Goal: Task Accomplishment & Management: Complete application form

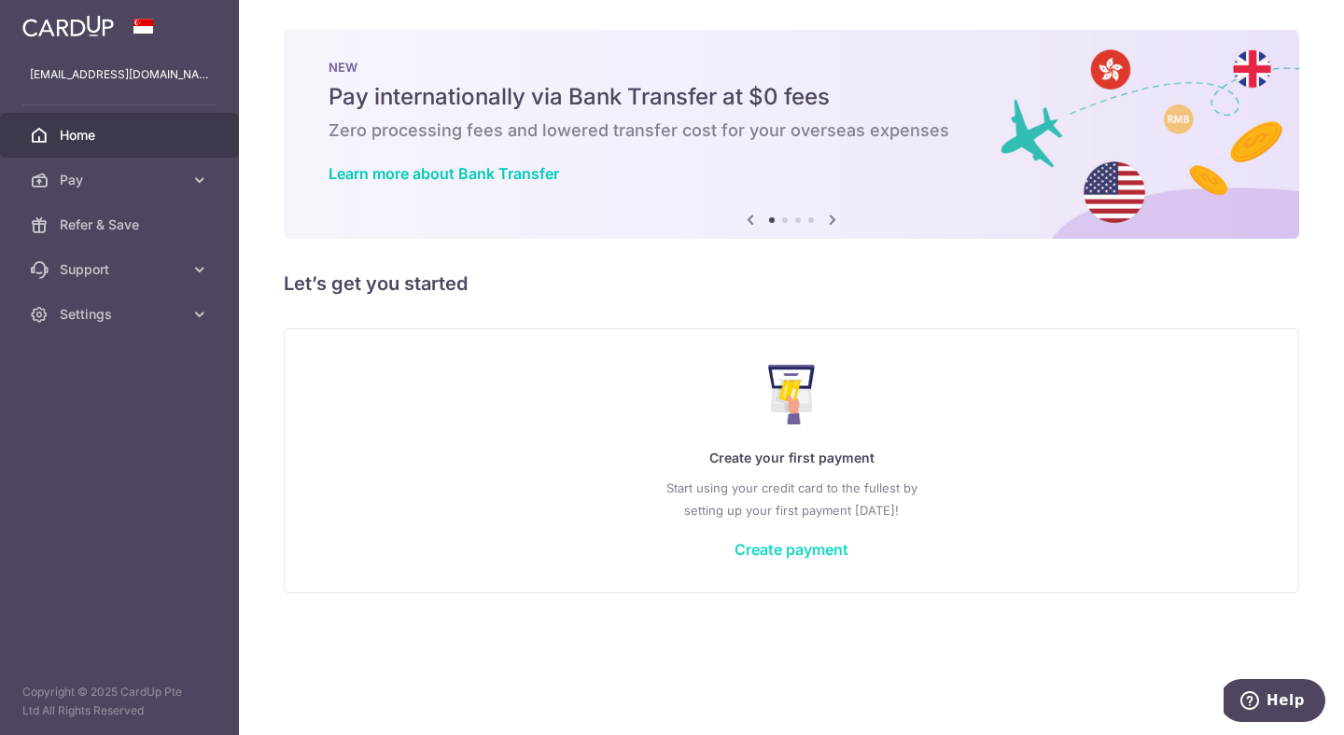
click at [819, 557] on link "Create payment" at bounding box center [791, 549] width 114 height 19
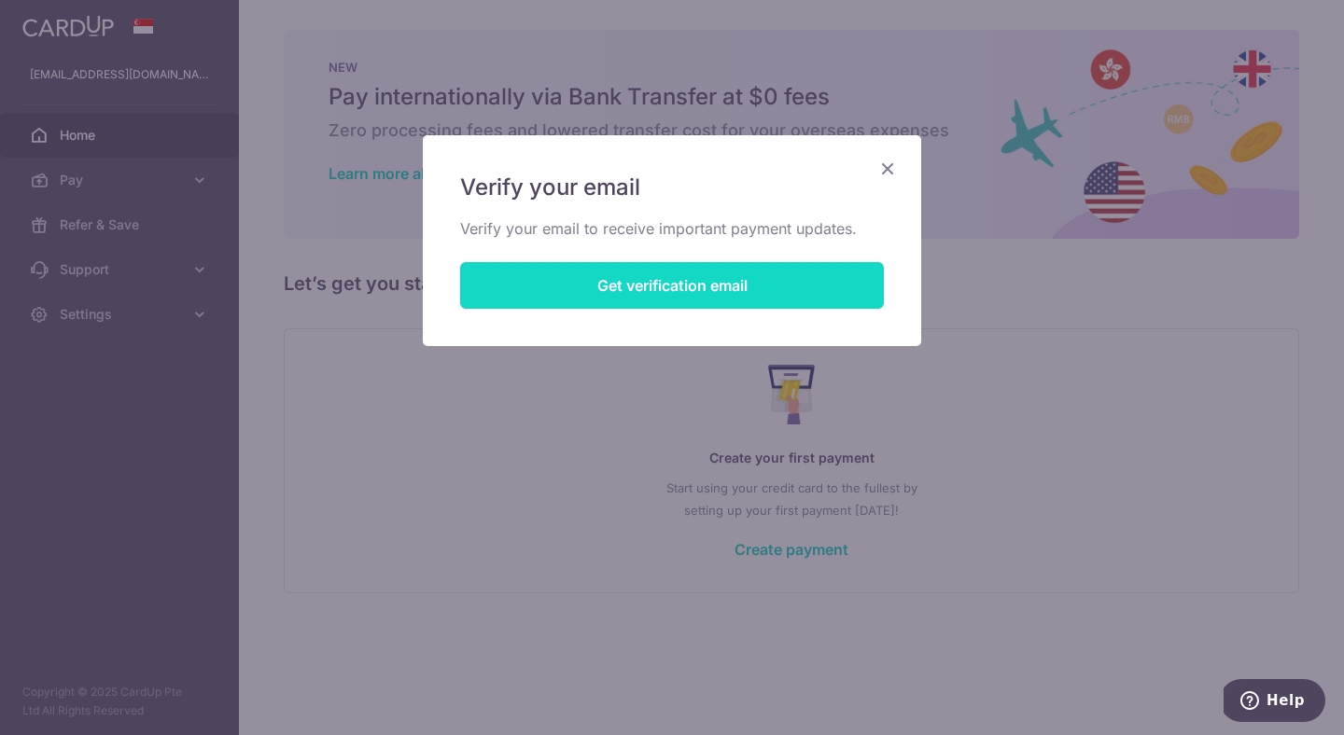
click at [619, 272] on button "Get verification email" at bounding box center [672, 285] width 424 height 47
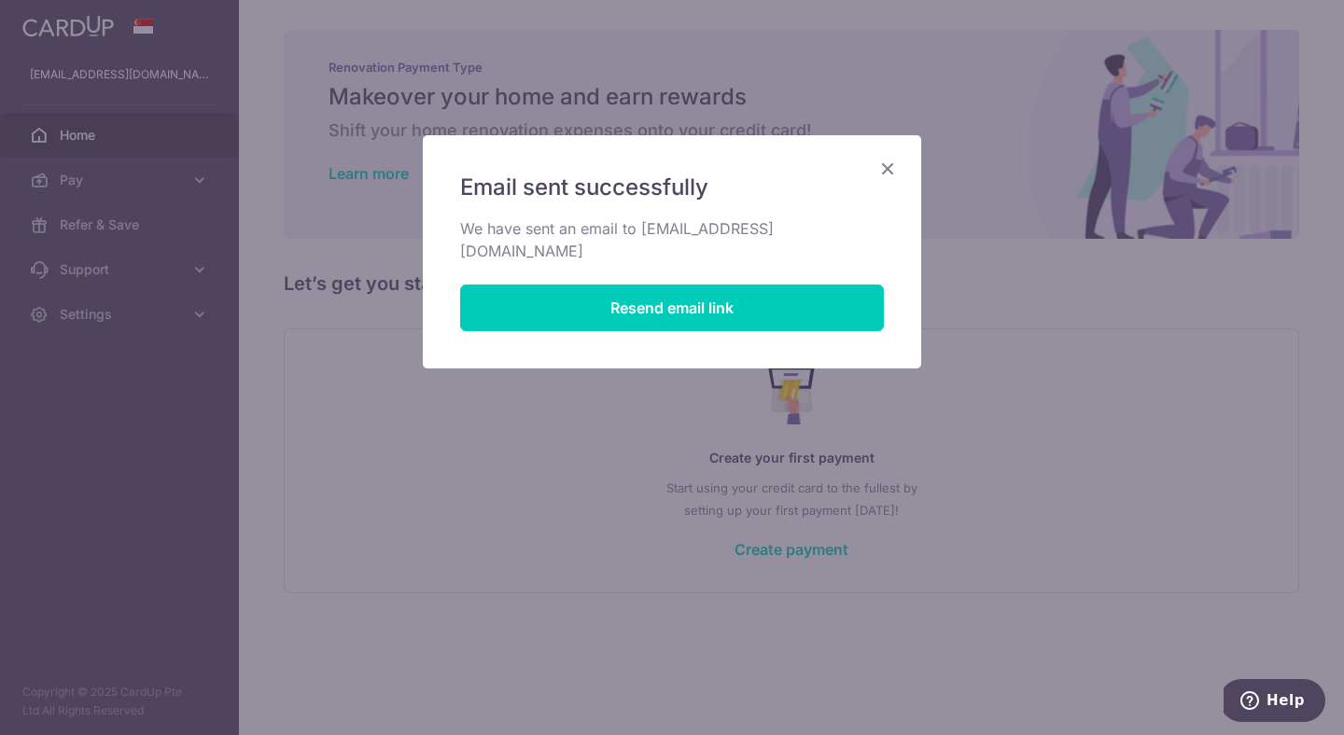
click at [896, 175] on icon "Close" at bounding box center [887, 168] width 22 height 23
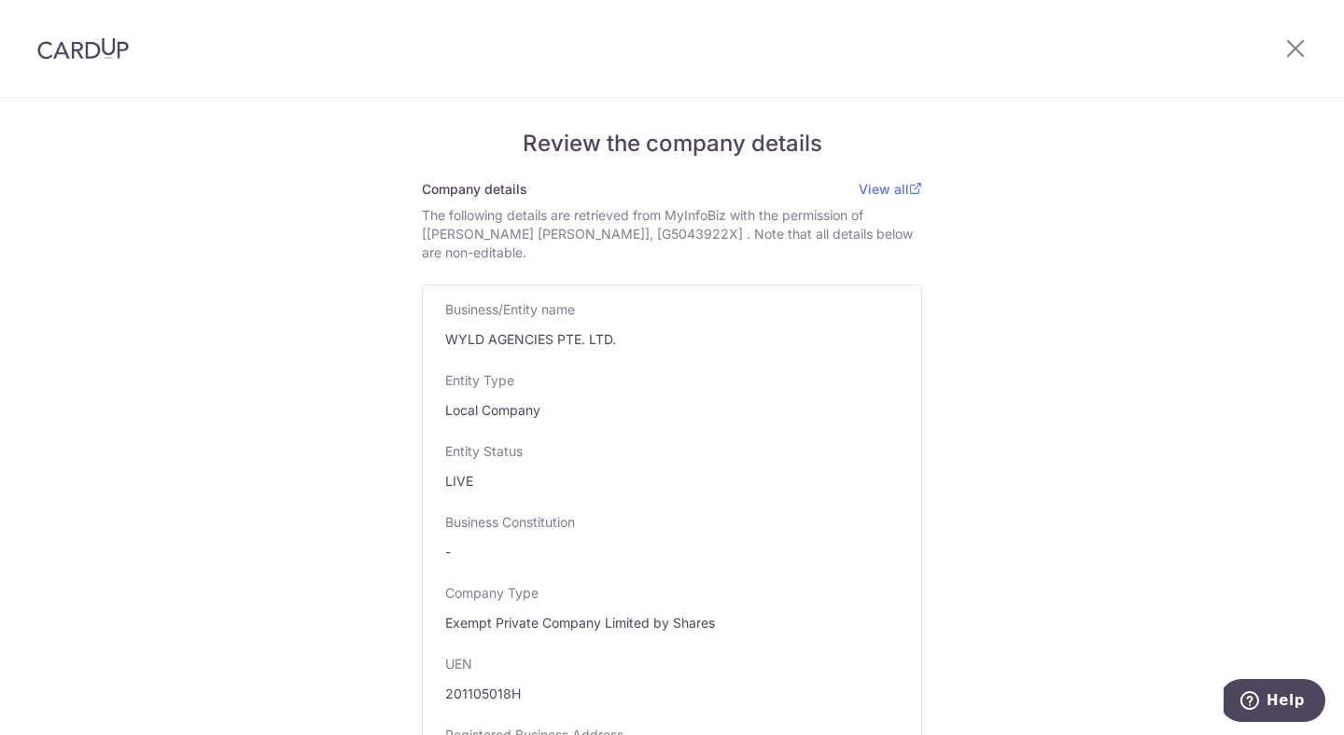
scroll to position [1731, 0]
